Goal: Find specific page/section: Find specific page/section

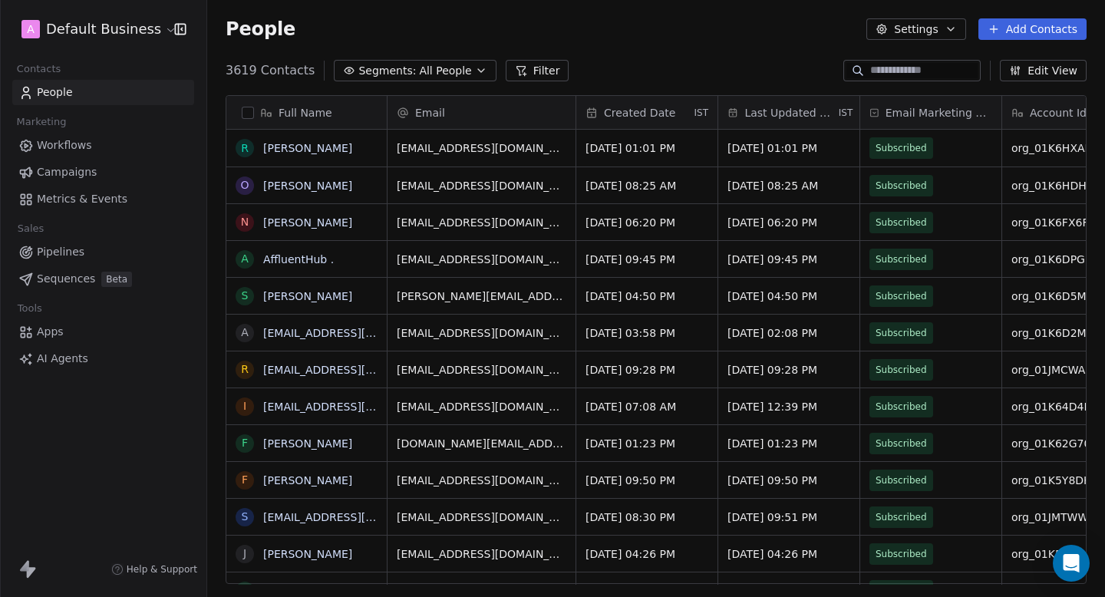
scroll to position [525, 897]
click at [94, 38] on html "A Default Business Contacts People Marketing Workflows Campaigns Metrics & Even…" at bounding box center [552, 298] width 1105 height 597
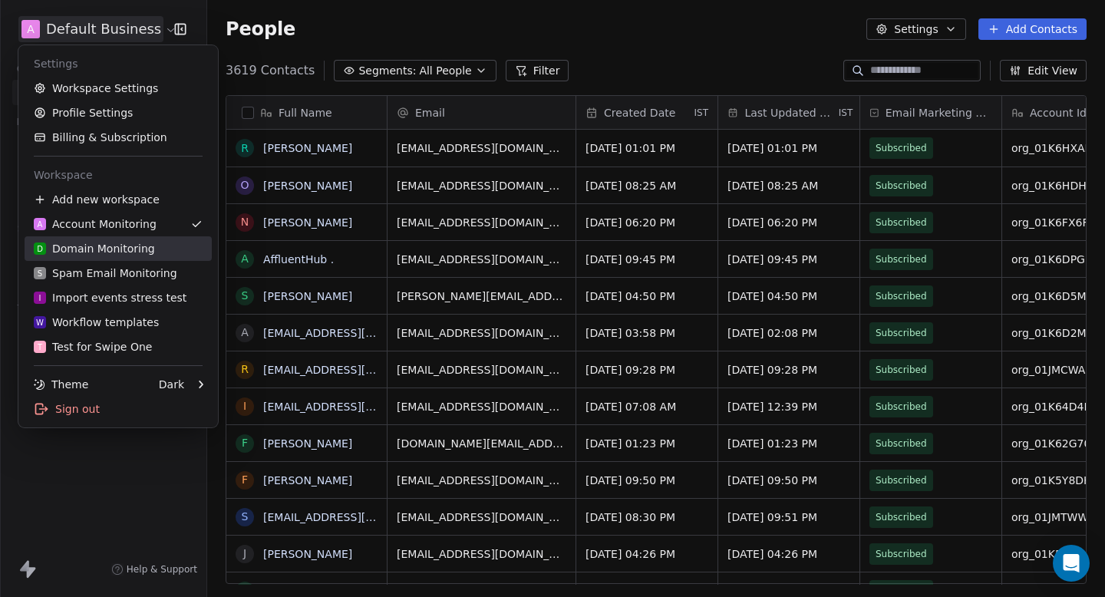
click at [81, 251] on div "D Domain Monitoring" at bounding box center [94, 248] width 121 height 15
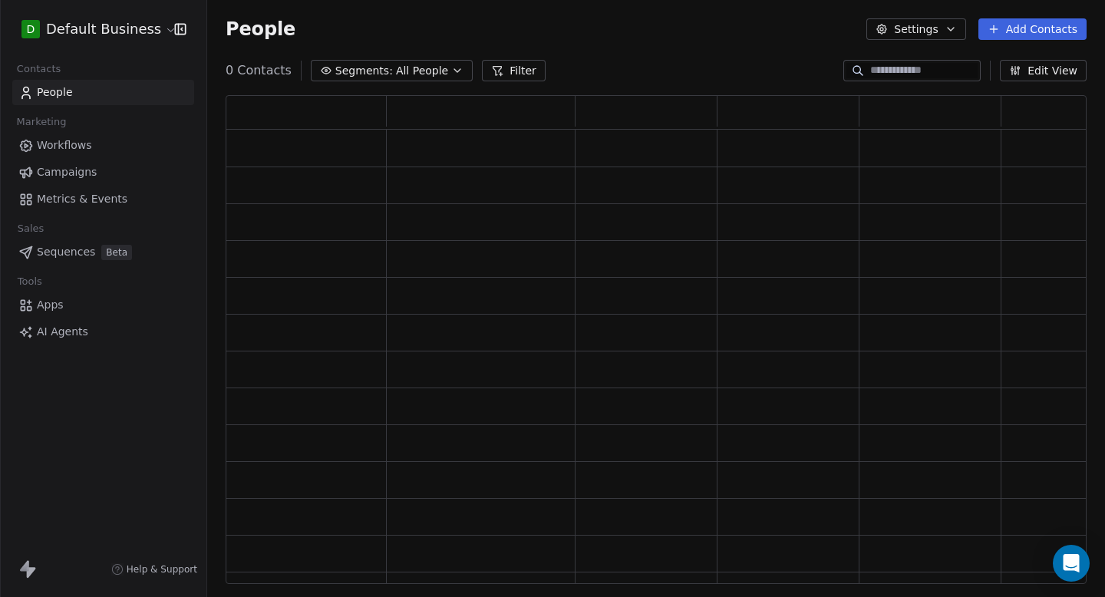
scroll to position [489, 861]
click at [907, 74] on input at bounding box center [923, 70] width 107 height 15
paste input "**********"
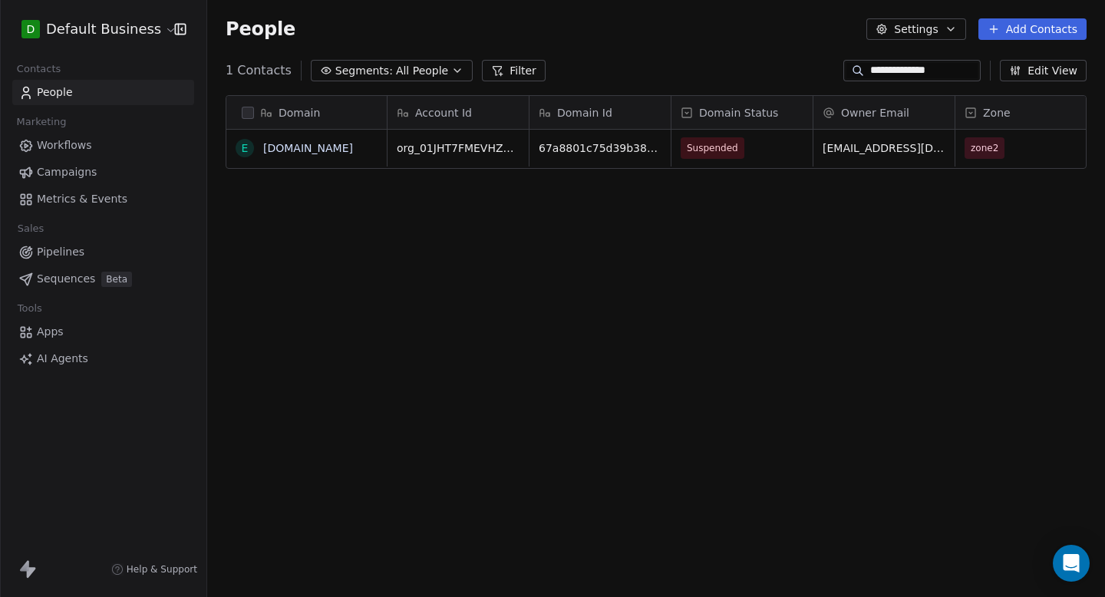
scroll to position [525, 897]
type input "**********"
click at [734, 144] on span "Suspended" at bounding box center [712, 147] width 51 height 15
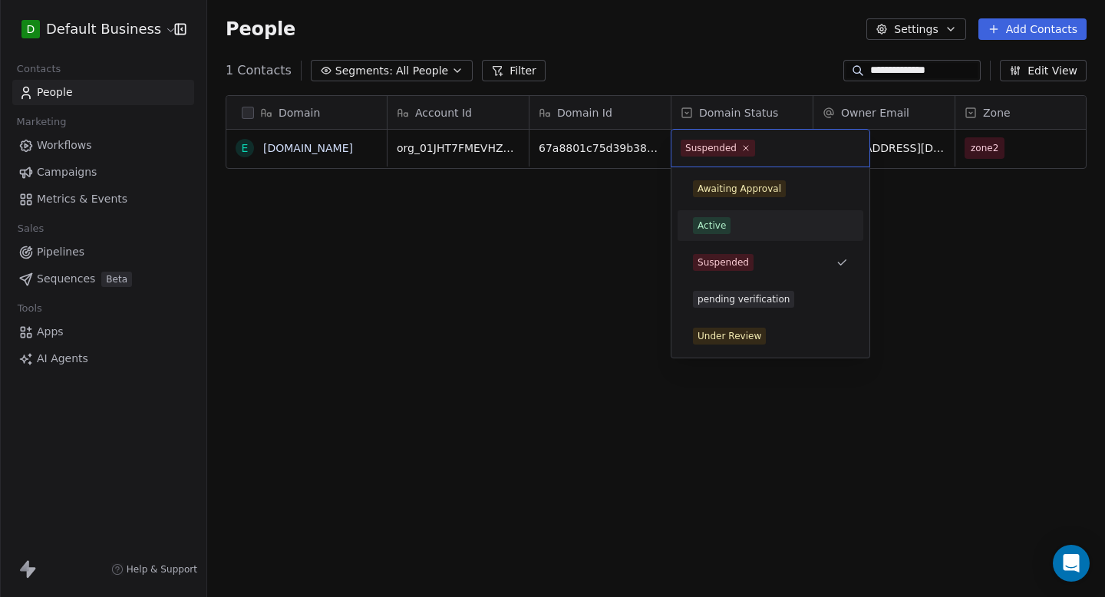
click at [751, 240] on div "Active" at bounding box center [770, 225] width 186 height 31
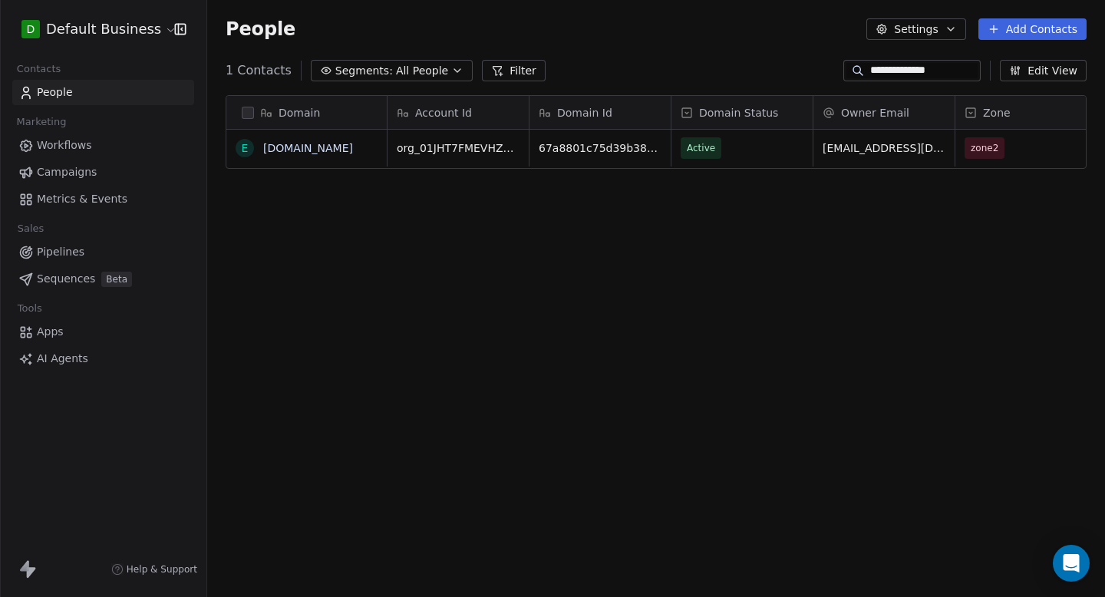
click at [598, 235] on div "Domain e epixirisis.com Account Id Domain Id Domain Status Owner Email Zone Las…" at bounding box center [655, 345] width 897 height 525
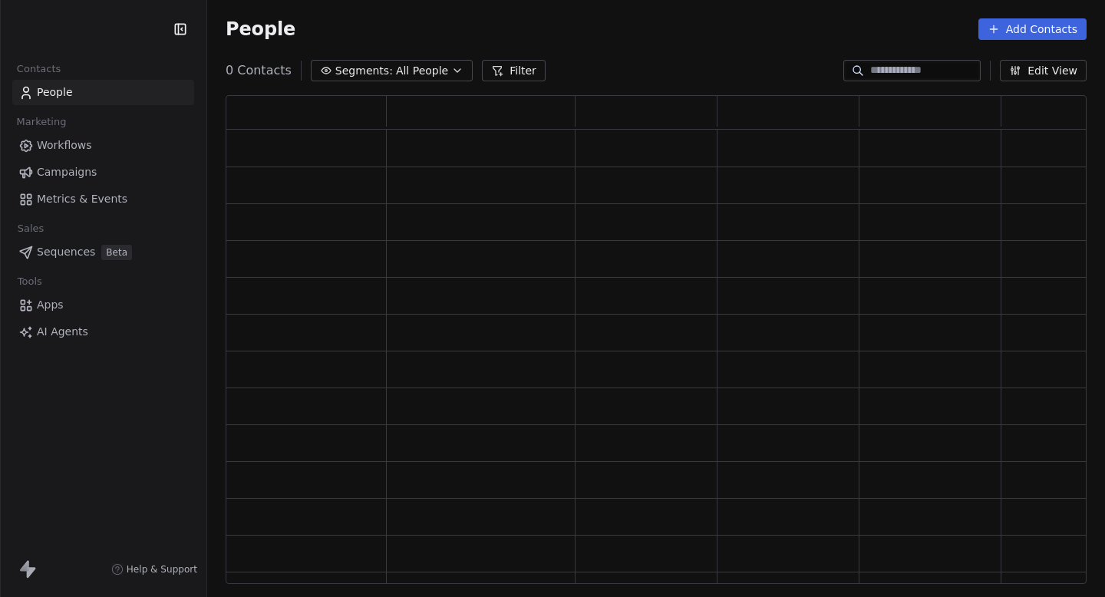
scroll to position [489, 861]
